Goal: Task Accomplishment & Management: Manage account settings

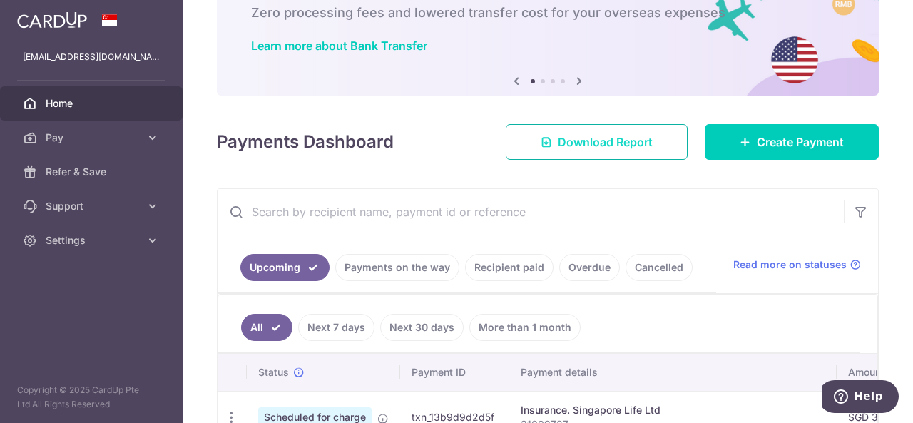
scroll to position [214, 0]
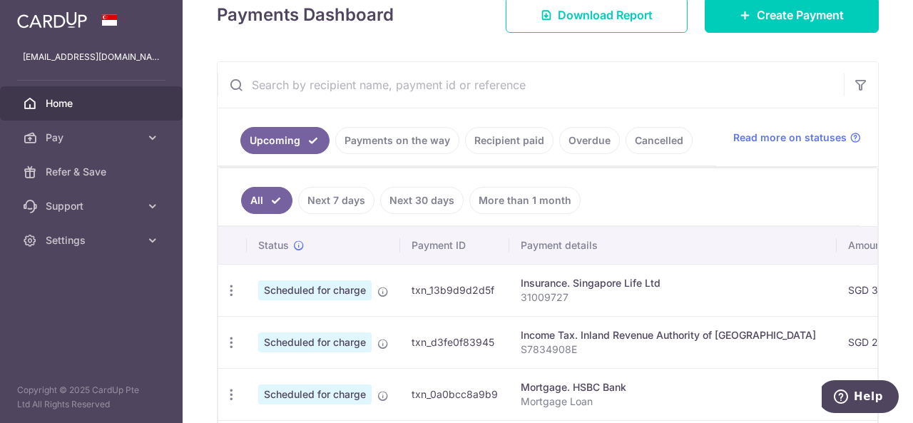
click at [391, 96] on input "text" at bounding box center [531, 85] width 626 height 46
paste input "31009727"
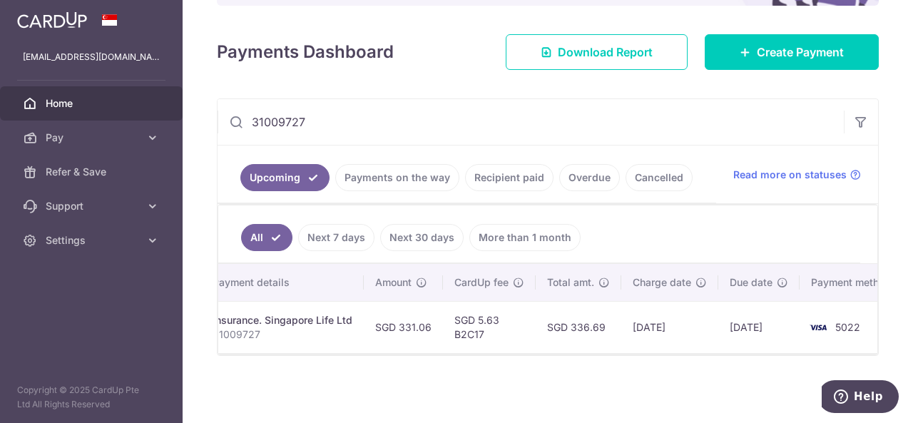
scroll to position [0, 334]
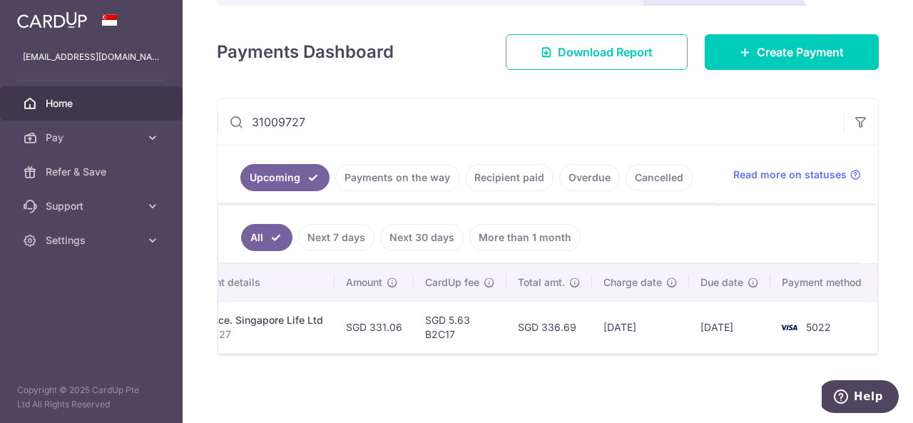
type input "31009727"
click at [623, 394] on div "× Pause Schedule Pause all future payments in this series Pause just this one p…" at bounding box center [548, 211] width 730 height 423
